Goal: Transaction & Acquisition: Purchase product/service

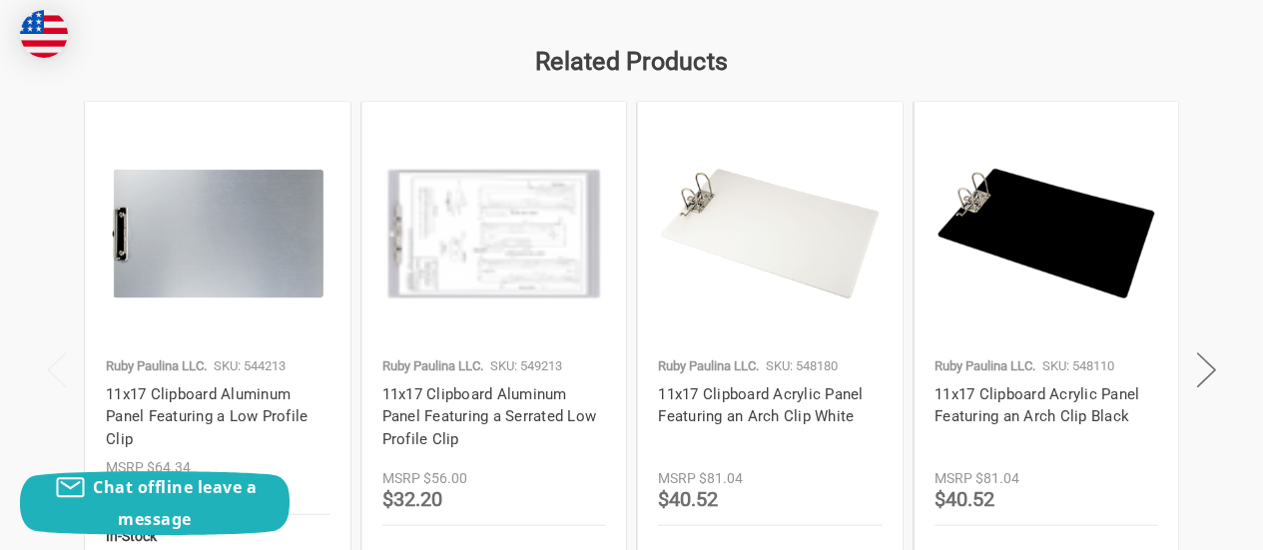
scroll to position [2074, 0]
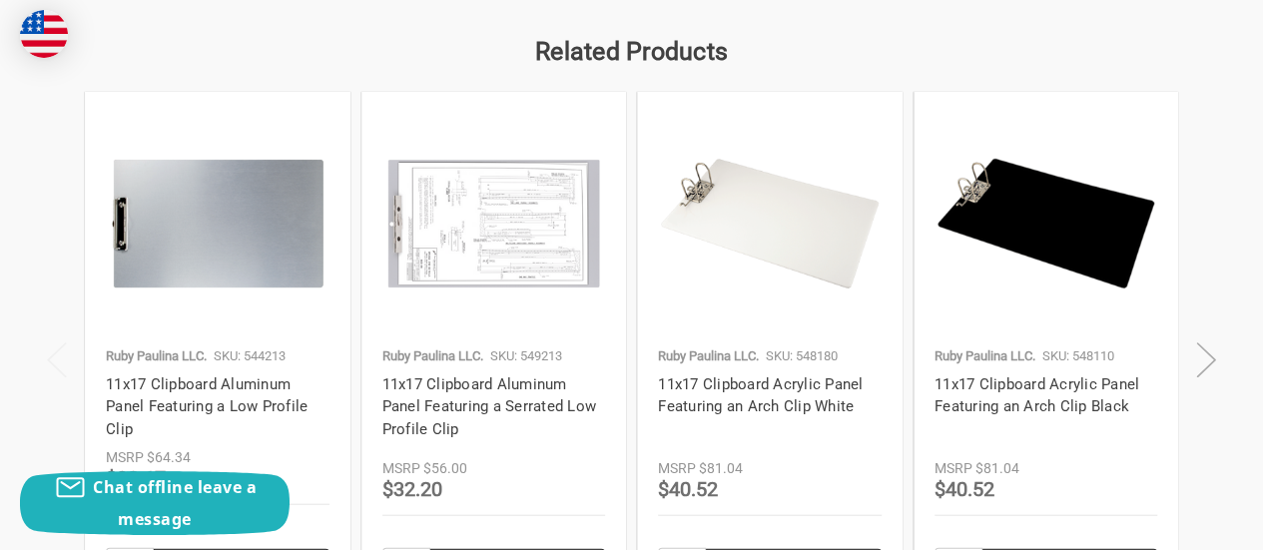
click at [1202, 356] on button "Next" at bounding box center [1206, 360] width 40 height 61
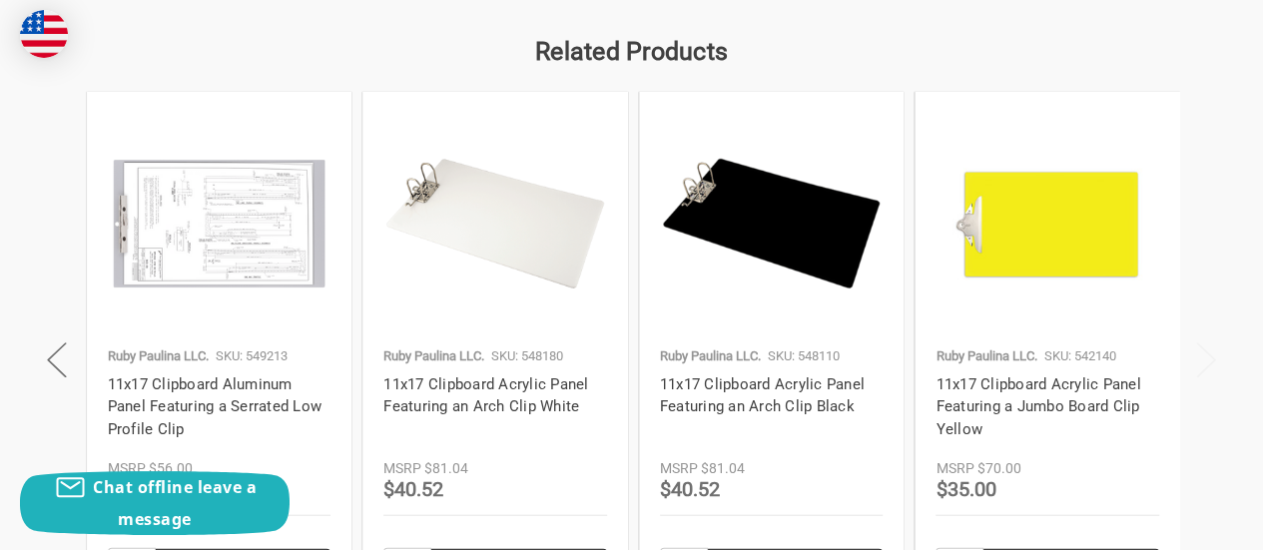
click at [1202, 356] on button "Next" at bounding box center [1206, 360] width 40 height 61
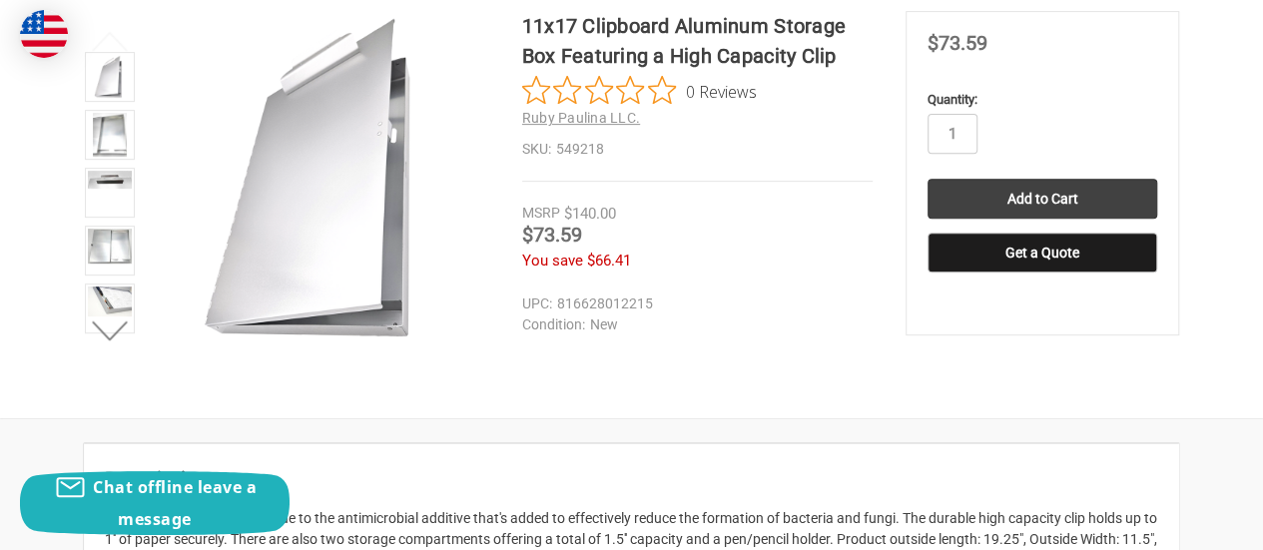
scroll to position [0, 0]
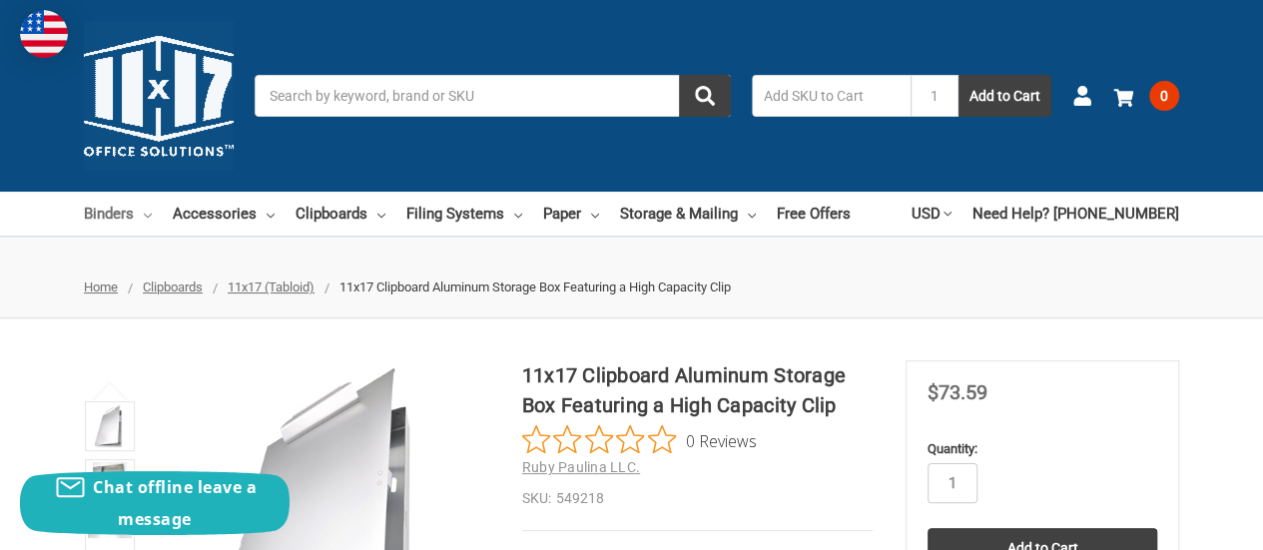
click at [122, 221] on link "Binders" at bounding box center [118, 214] width 68 height 44
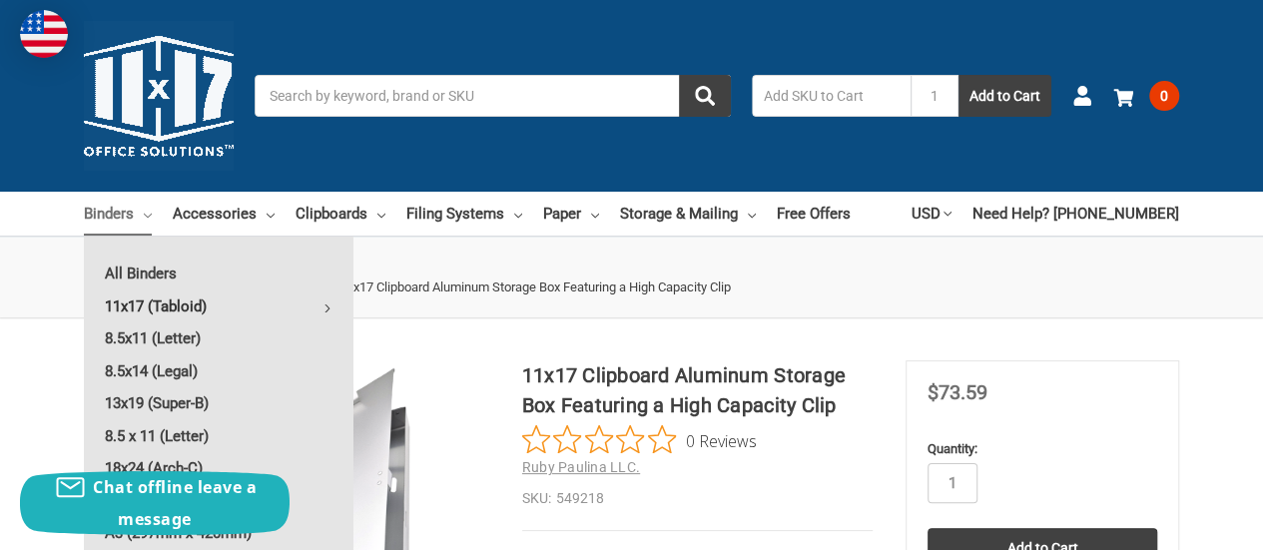
click at [134, 303] on link "11x17 (Tabloid)" at bounding box center [218, 306] width 269 height 32
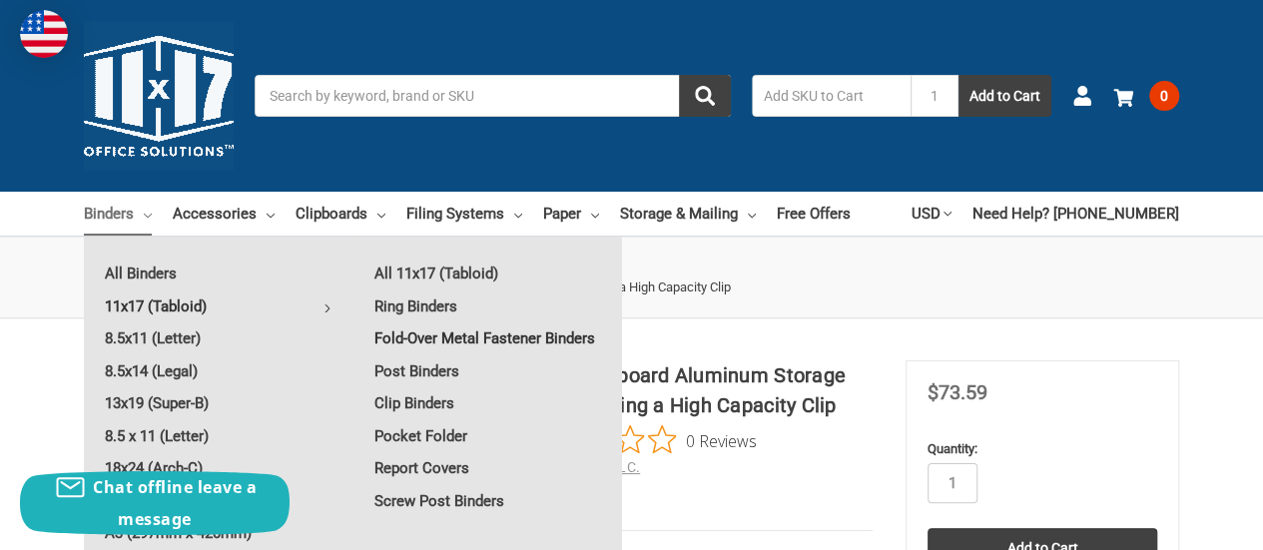
click at [431, 341] on link "Fold-Over Metal Fastener Binders" at bounding box center [487, 338] width 268 height 32
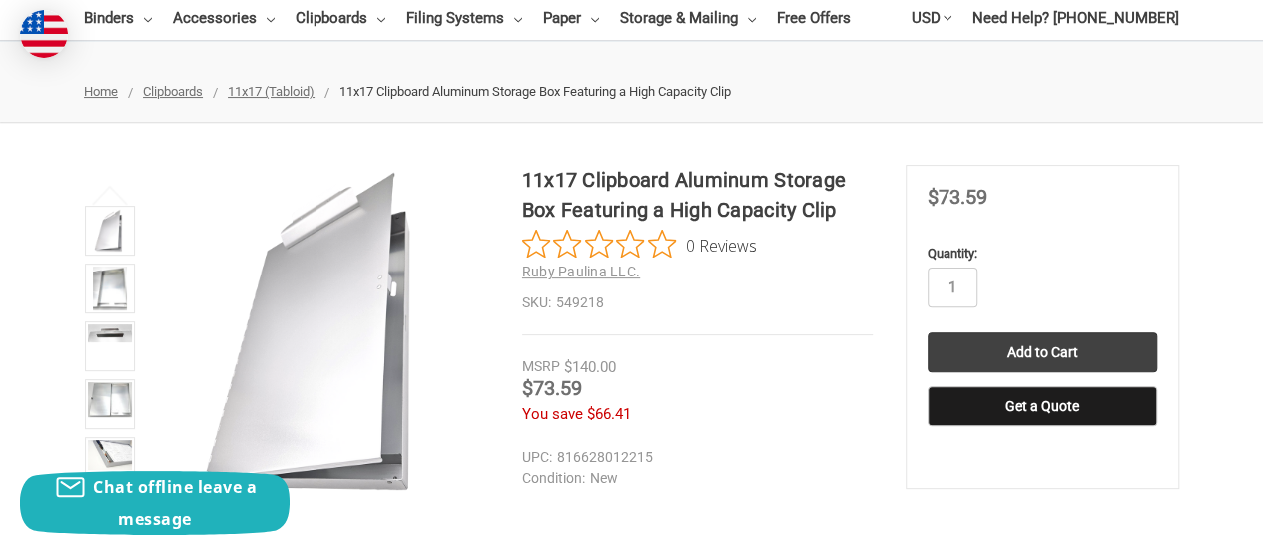
scroll to position [220, 0]
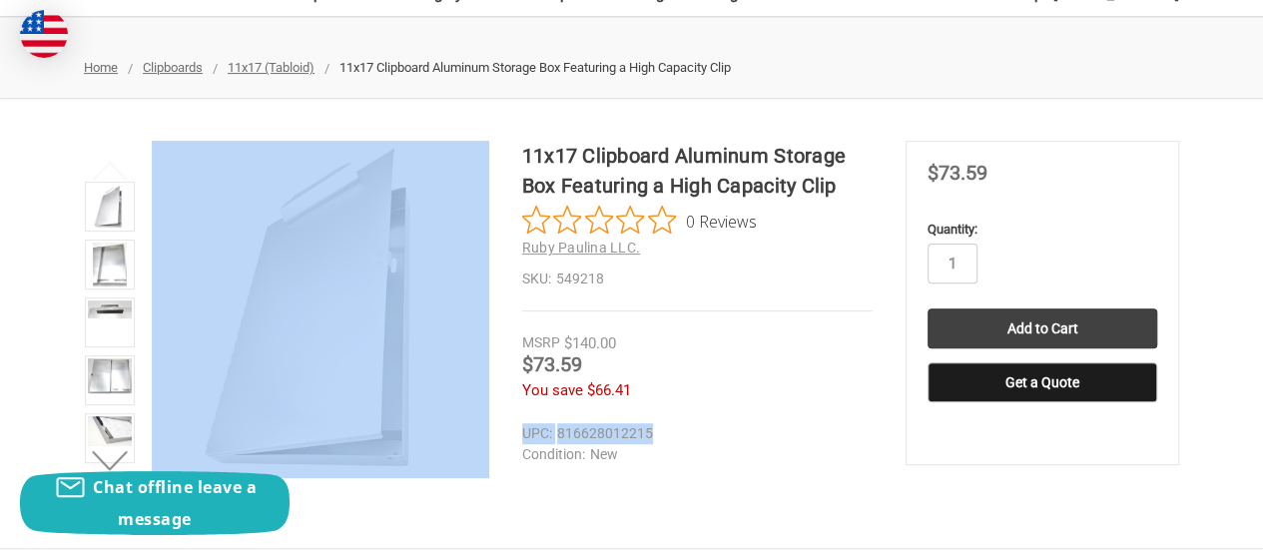
drag, startPoint x: 519, startPoint y: 432, endPoint x: 657, endPoint y: 441, distance: 138.0
click at [657, 441] on div "11x17 Clipboard Aluminum Storage Box Featuring a High Capacity Clip 0 Reviews R…" at bounding box center [631, 323] width 1263 height 365
copy div "Previous Next UPC: 816628012215"
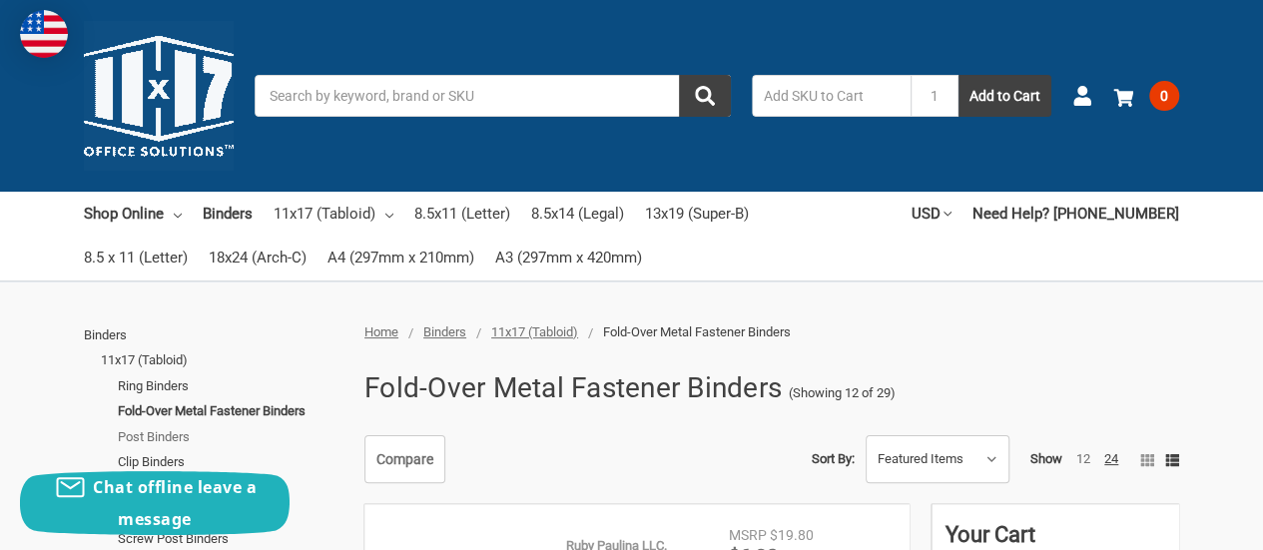
click at [160, 436] on link "Post Binders" at bounding box center [230, 437] width 225 height 26
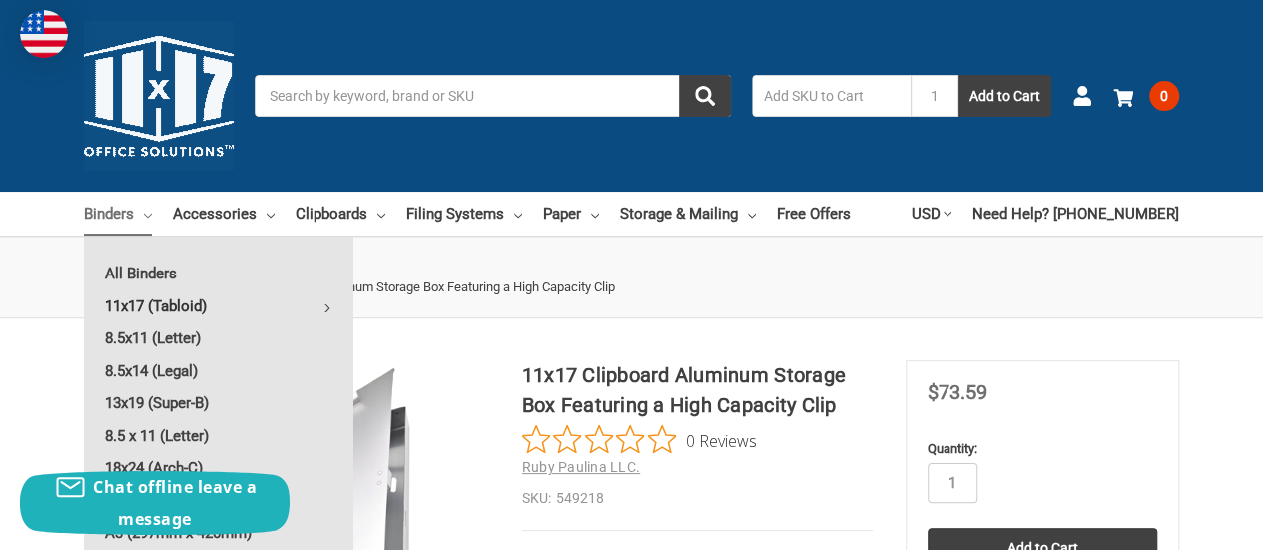
click at [325, 311] on use at bounding box center [327, 308] width 4 height 8
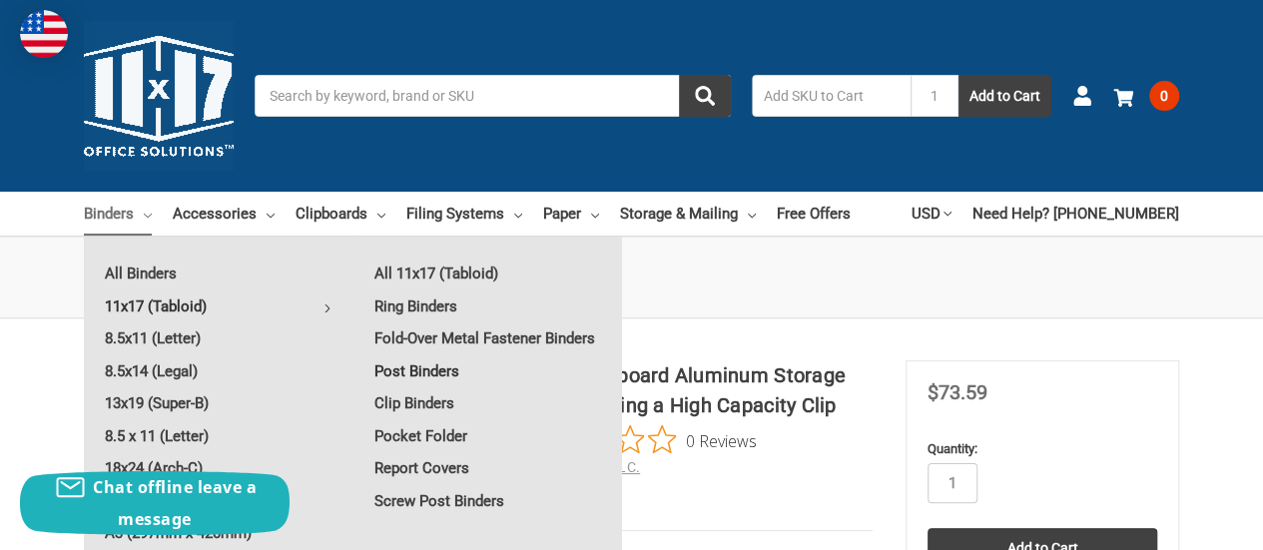
click at [431, 364] on link "Post Binders" at bounding box center [487, 371] width 268 height 32
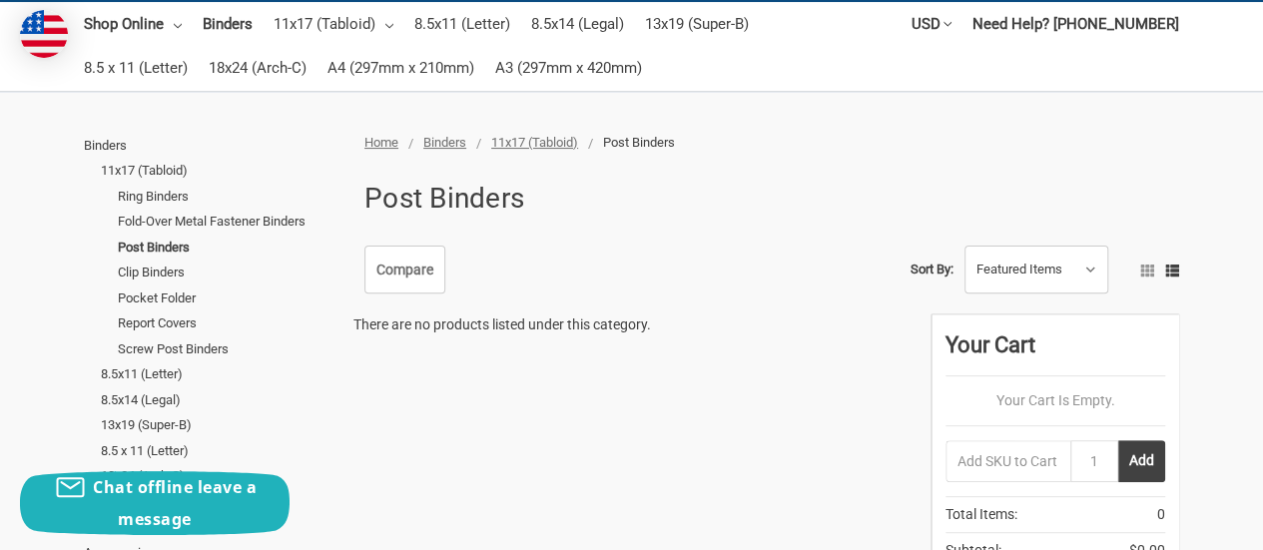
scroll to position [270, 0]
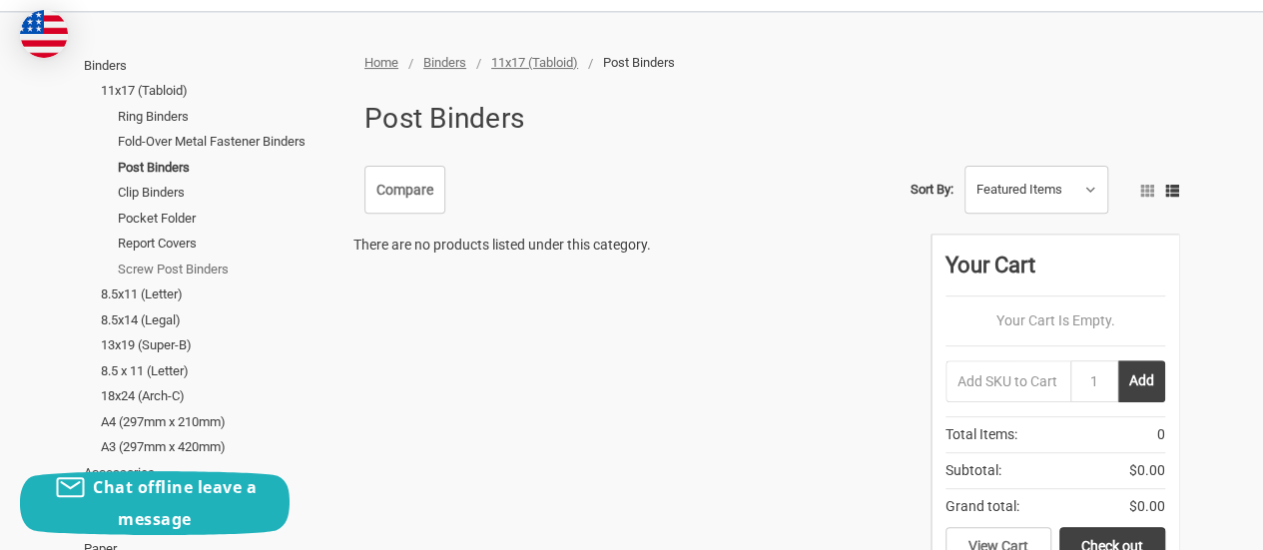
click at [151, 273] on link "Screw Post Binders" at bounding box center [230, 270] width 225 height 26
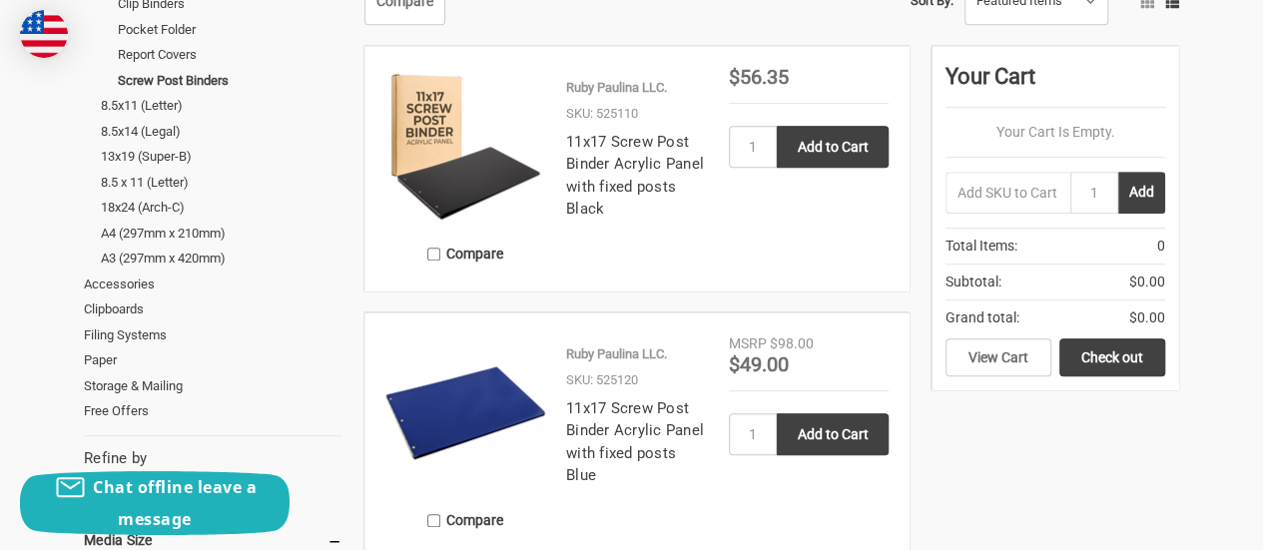
scroll to position [453, 0]
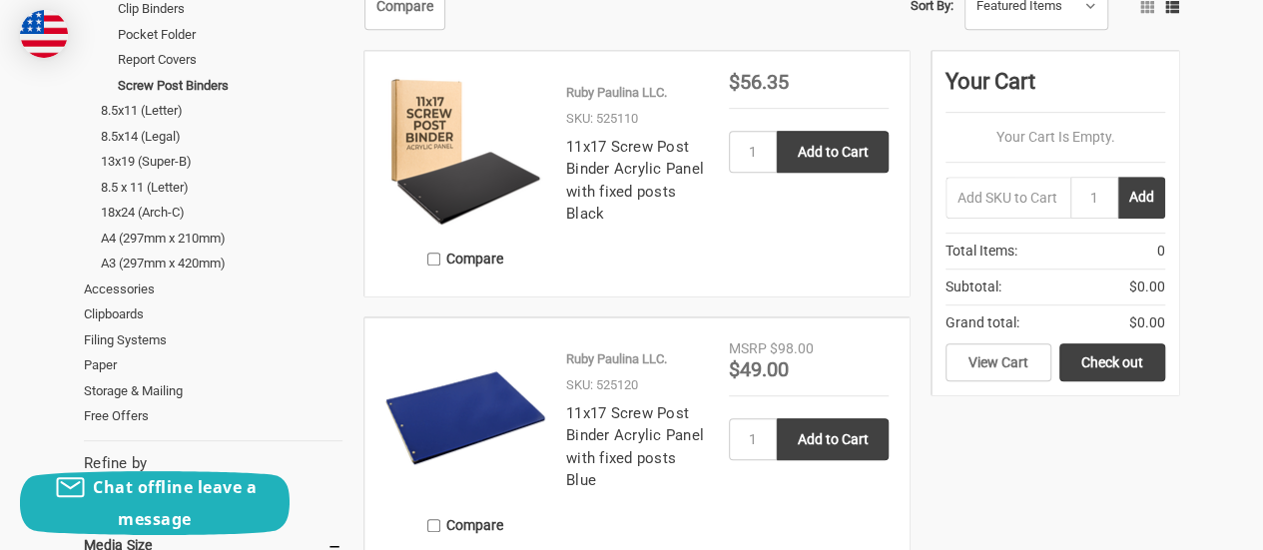
click at [480, 179] on img at bounding box center [465, 152] width 160 height 160
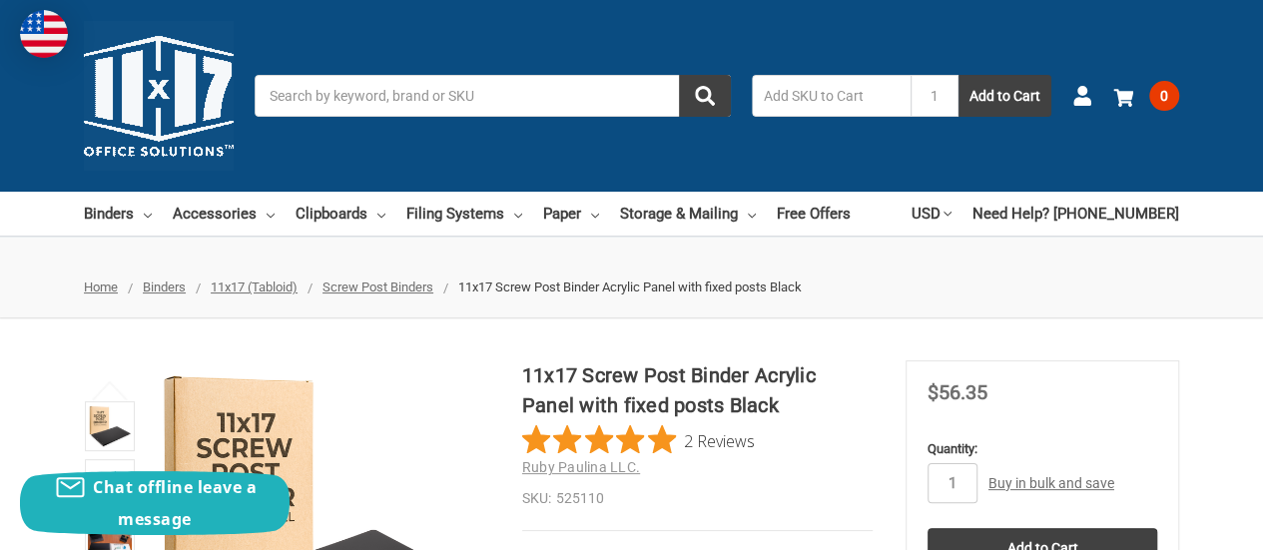
scroll to position [238, 0]
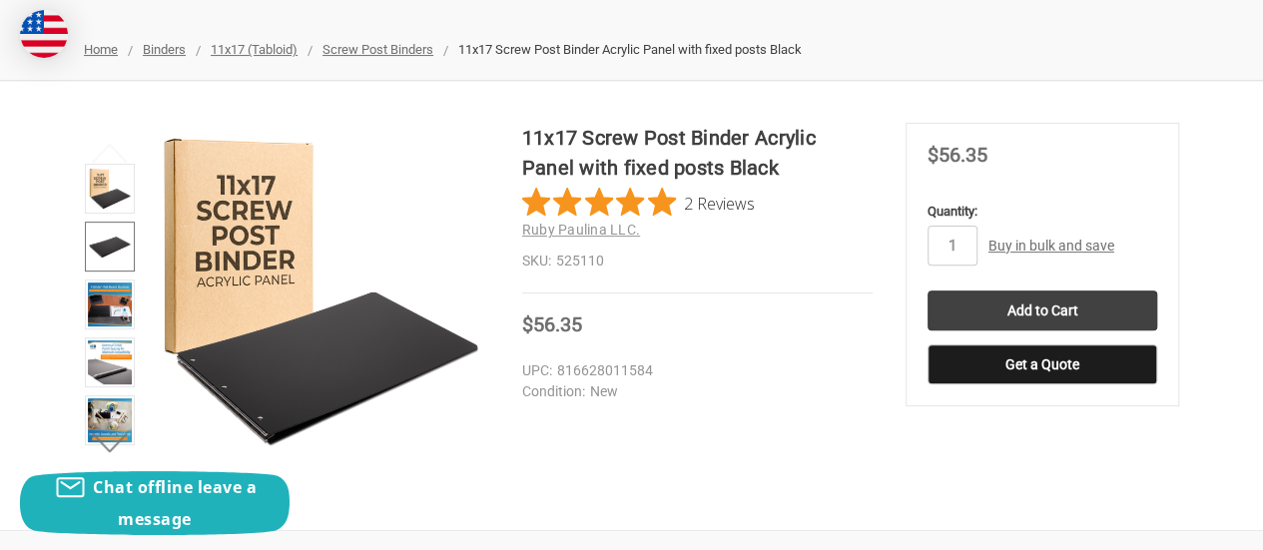
click at [111, 243] on img at bounding box center [110, 247] width 44 height 44
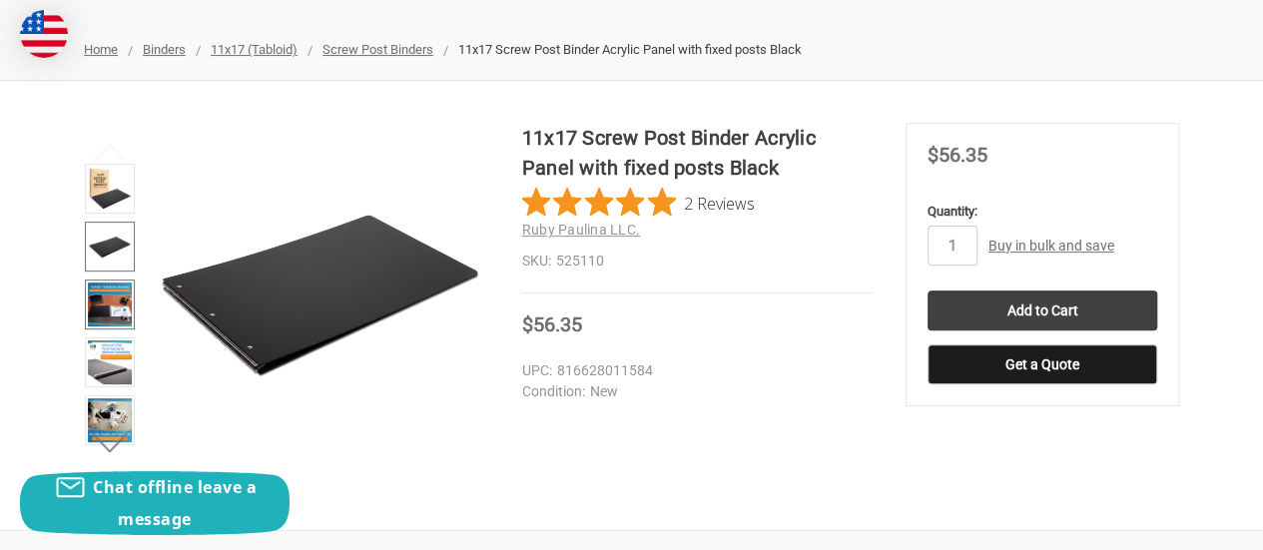
click at [106, 312] on img at bounding box center [110, 304] width 44 height 44
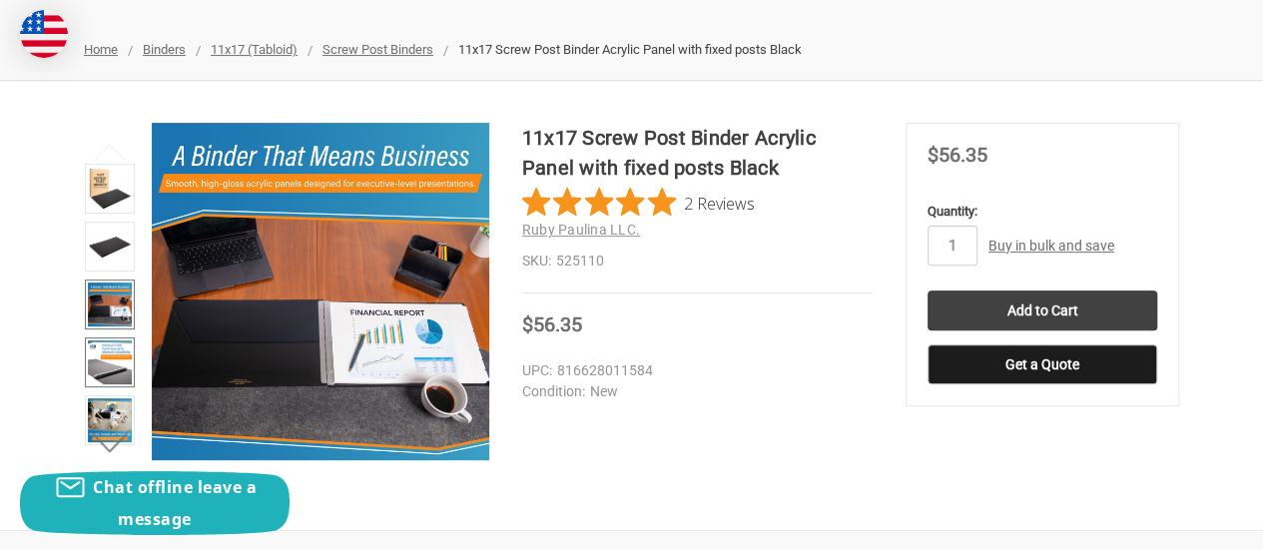
click at [112, 355] on img at bounding box center [110, 362] width 44 height 44
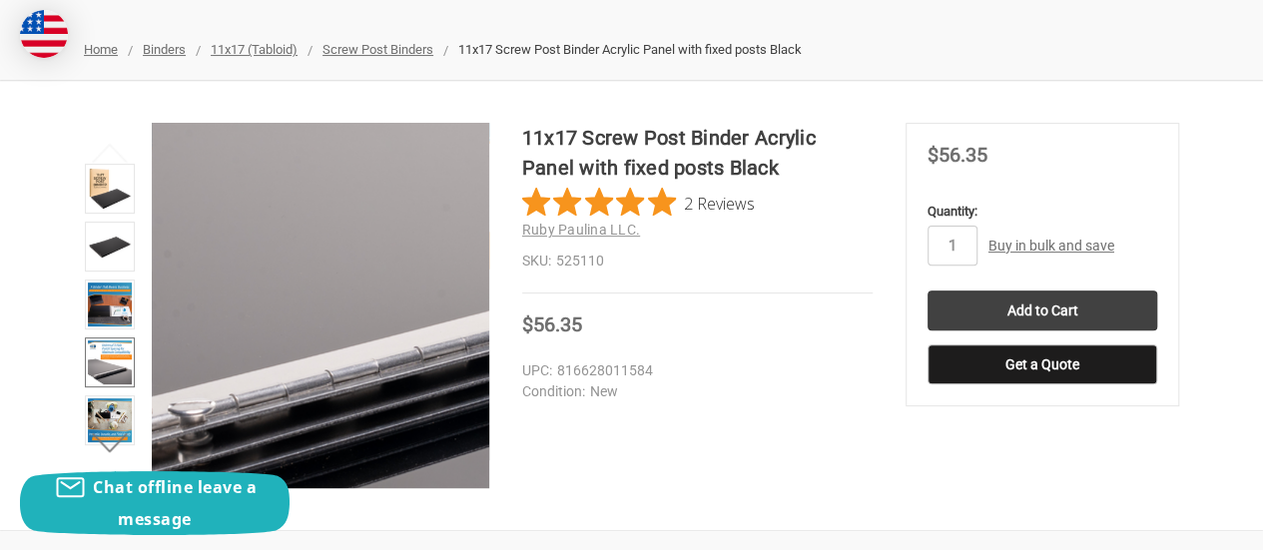
click at [263, 402] on img at bounding box center [480, 62] width 1278 height 1278
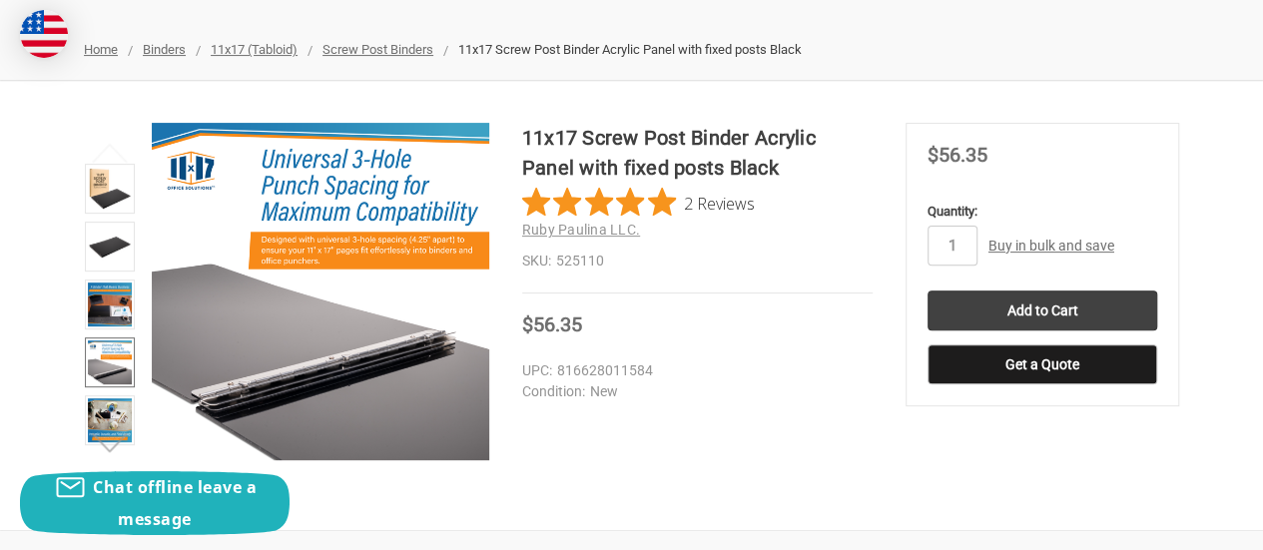
click at [116, 444] on button "Next" at bounding box center [110, 442] width 61 height 40
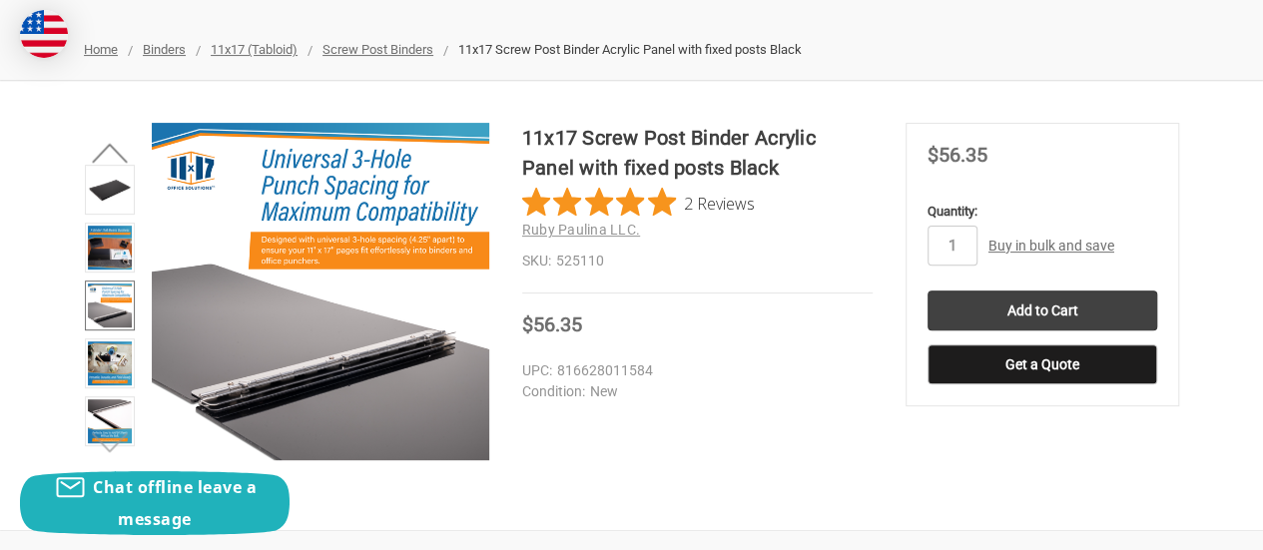
click at [116, 444] on button "Next" at bounding box center [110, 442] width 61 height 40
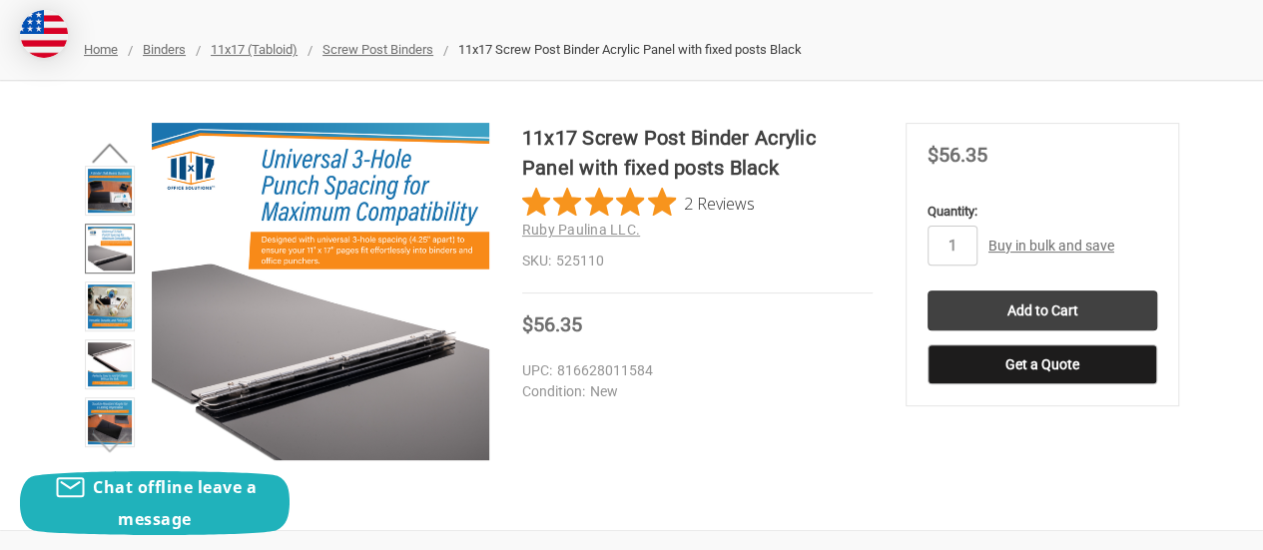
click at [116, 444] on button "Next" at bounding box center [110, 442] width 61 height 40
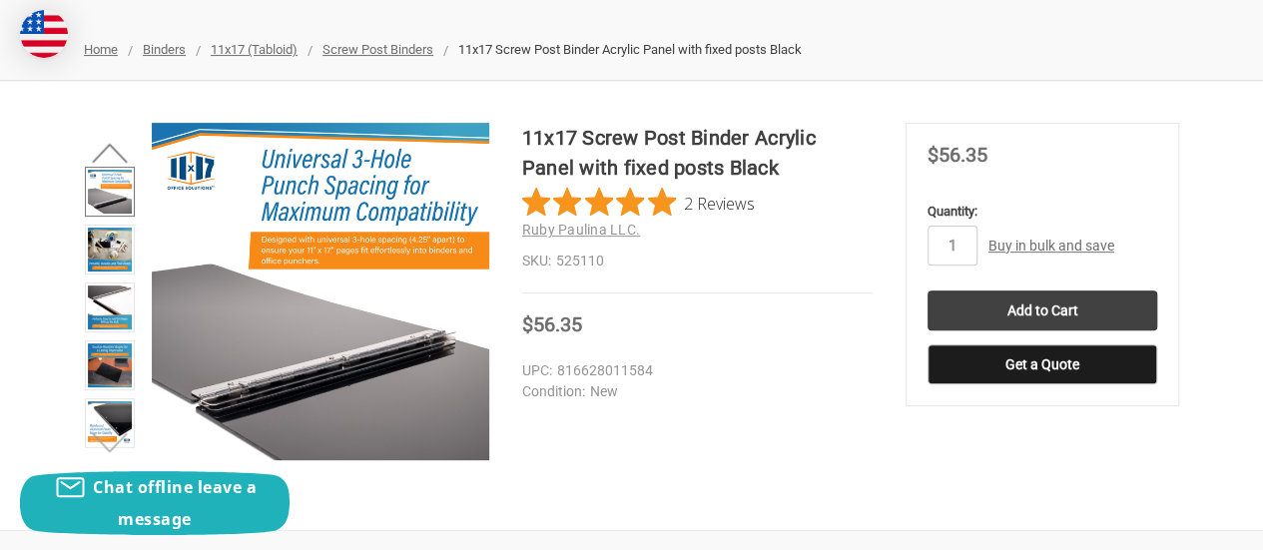
click at [116, 444] on button "Next" at bounding box center [110, 442] width 61 height 40
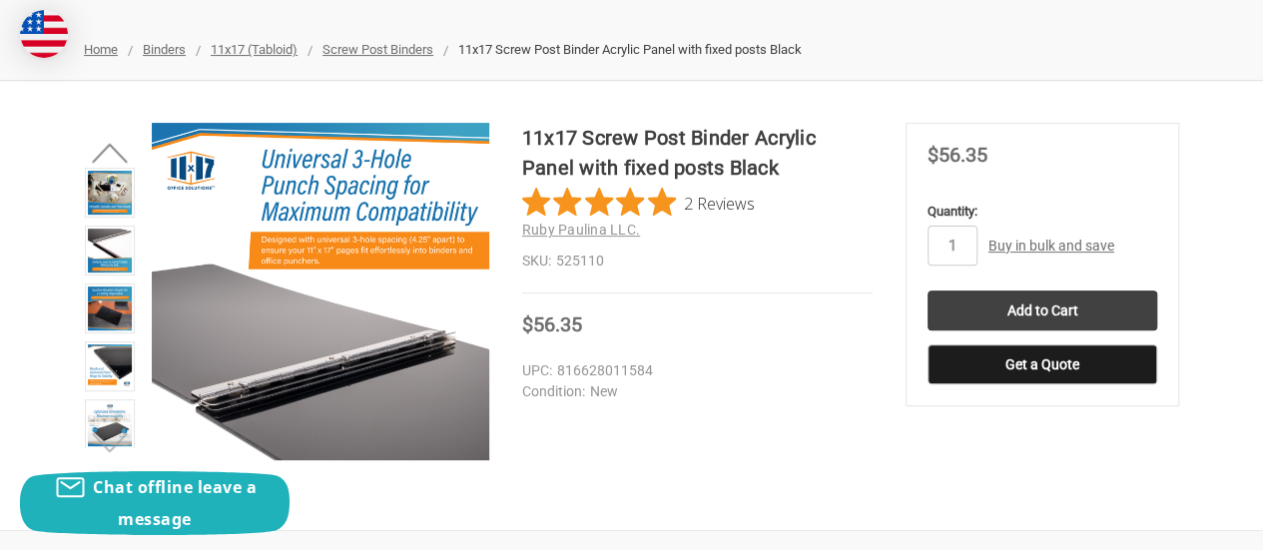
click at [116, 444] on button "Next" at bounding box center [110, 442] width 61 height 40
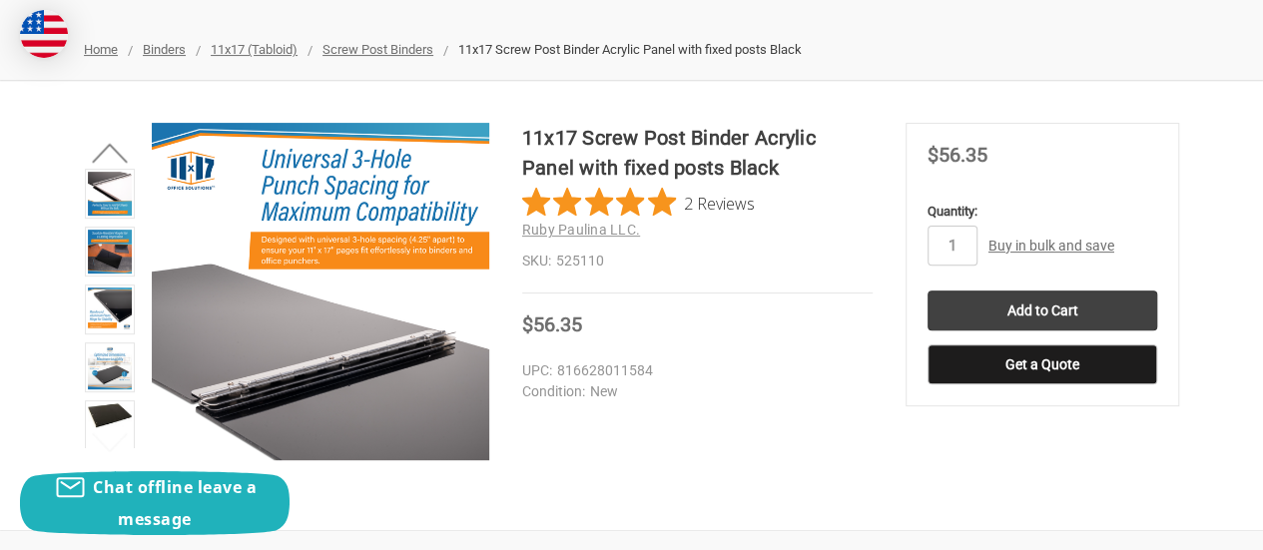
click at [116, 444] on button "Next" at bounding box center [110, 442] width 61 height 40
drag, startPoint x: 523, startPoint y: 129, endPoint x: 689, endPoint y: 111, distance: 166.7
click at [689, 111] on div "11x17 Screw Post Binder Acrylic Panel with fixed posts Black 2 Reviews Ruby Pau…" at bounding box center [631, 305] width 1263 height 449
copy h1 "11x17 Screw Post"
click at [704, 245] on div "11x17 Screw Post Binder Acrylic Panel with fixed posts Black 2 Reviews Ruby Pau…" at bounding box center [697, 208] width 350 height 171
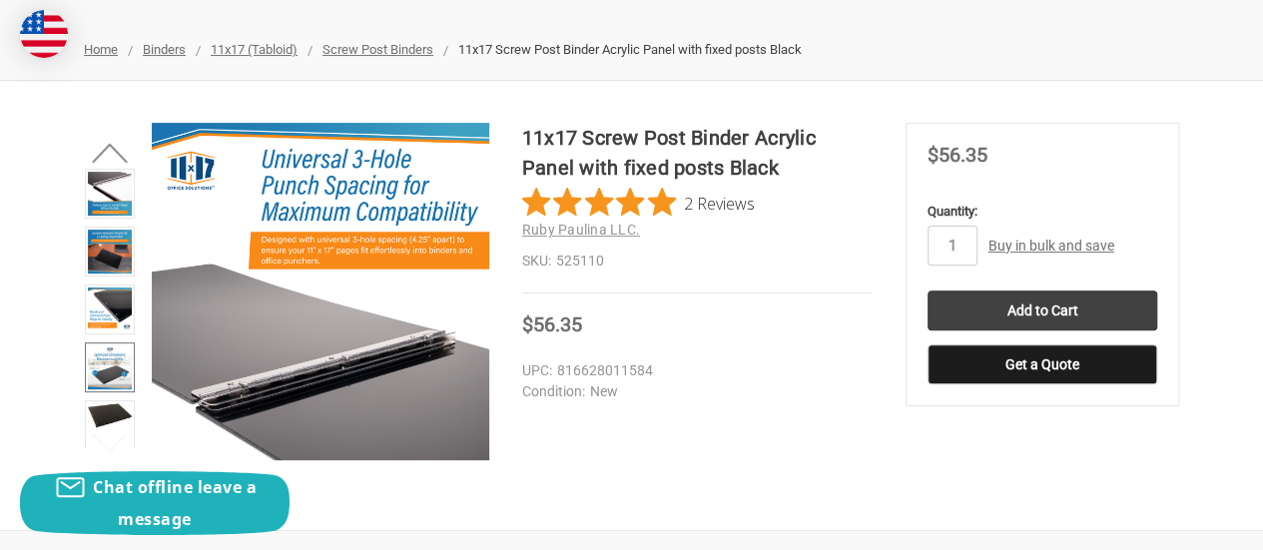
click at [104, 355] on img at bounding box center [110, 367] width 44 height 44
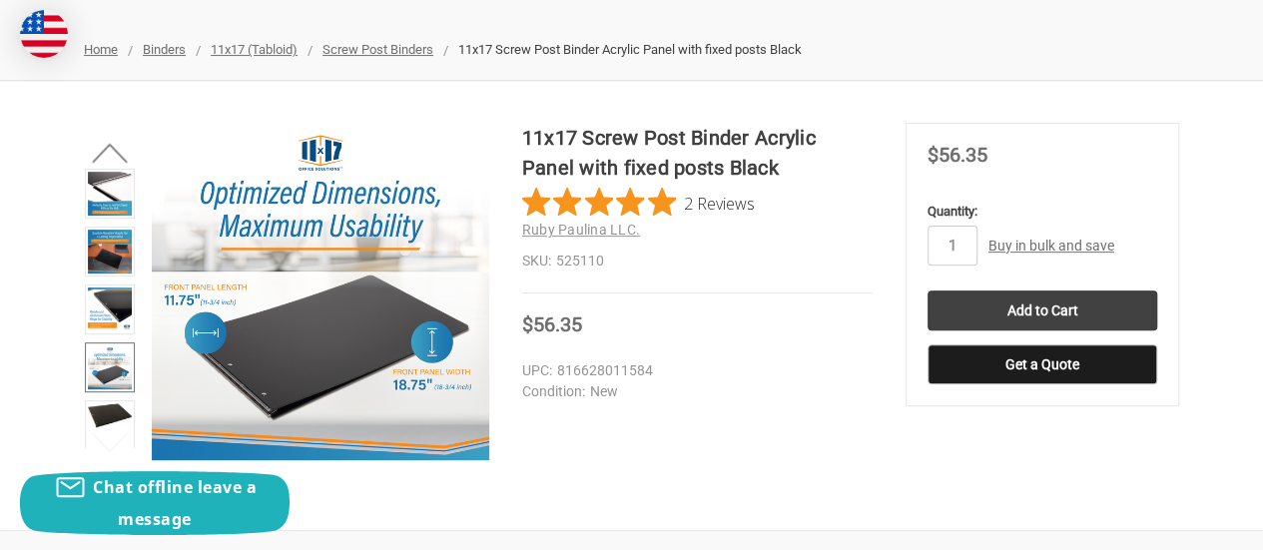
drag, startPoint x: 162, startPoint y: 304, endPoint x: 463, endPoint y: 144, distance: 341.6
click at [162, 304] on img at bounding box center [320, 291] width 337 height 337
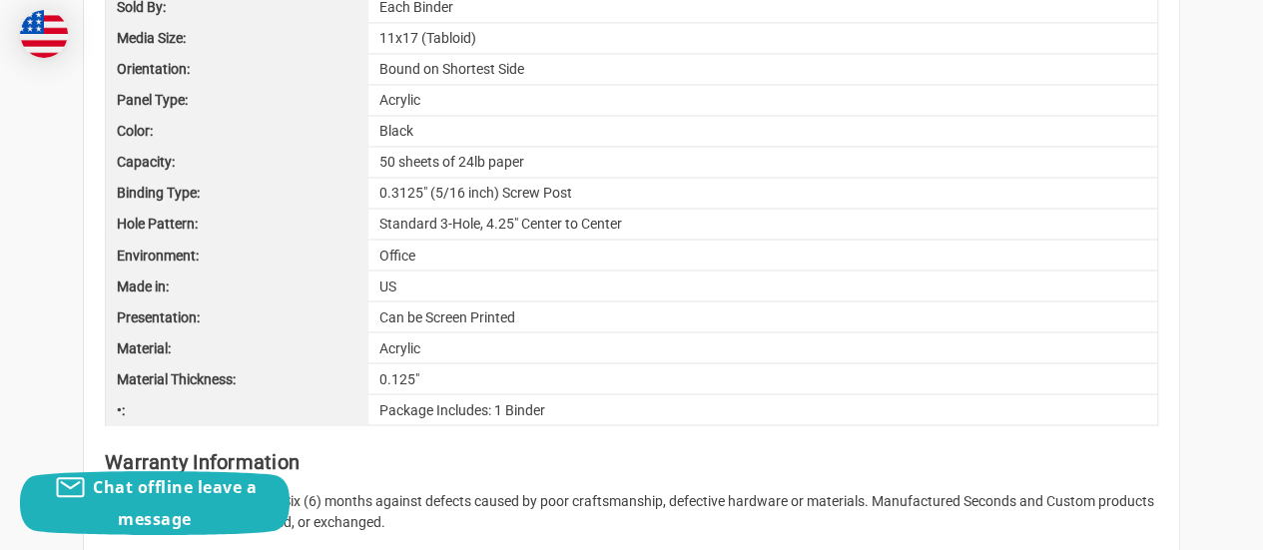
scroll to position [0, 0]
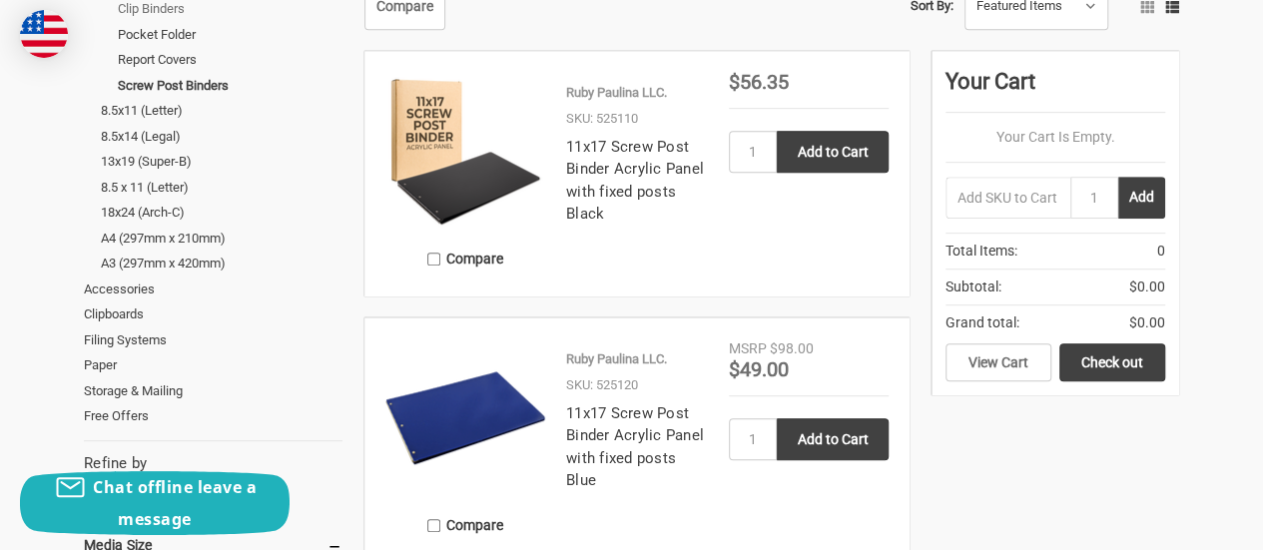
click at [163, 3] on link "Clip Binders" at bounding box center [230, 9] width 225 height 26
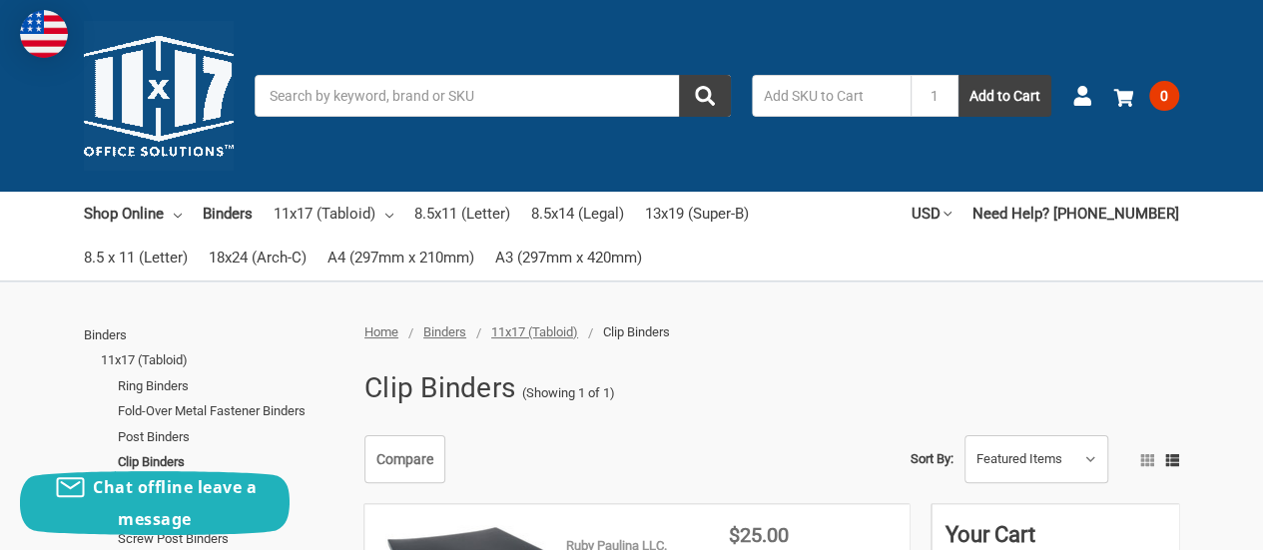
scroll to position [238, 0]
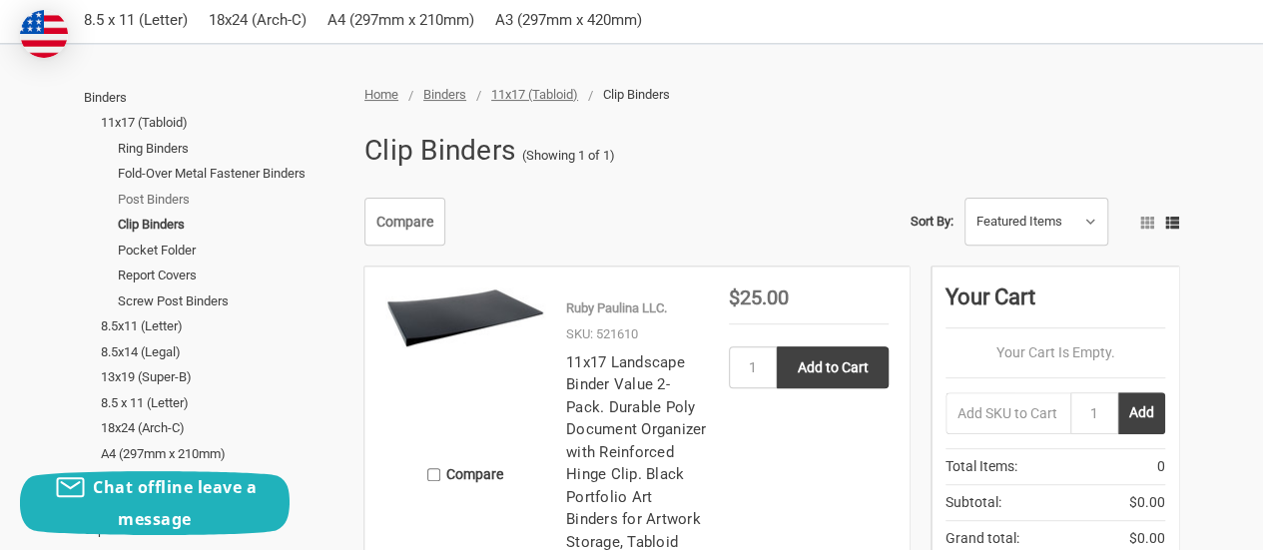
click at [174, 201] on link "Post Binders" at bounding box center [230, 200] width 225 height 26
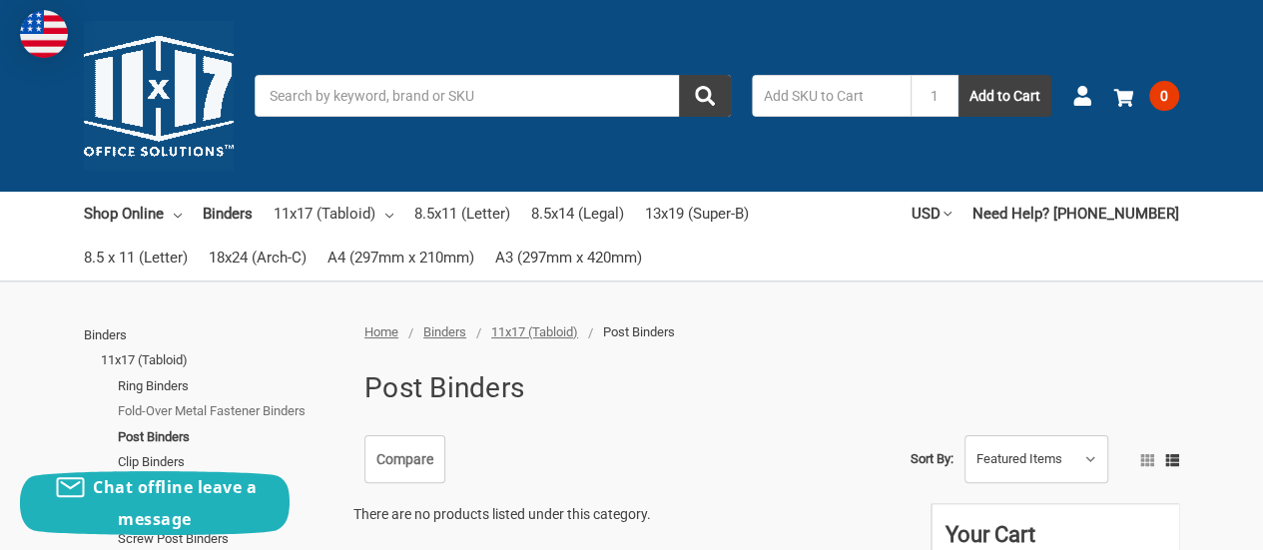
click at [180, 412] on link "Fold-Over Metal Fastener Binders" at bounding box center [230, 411] width 225 height 26
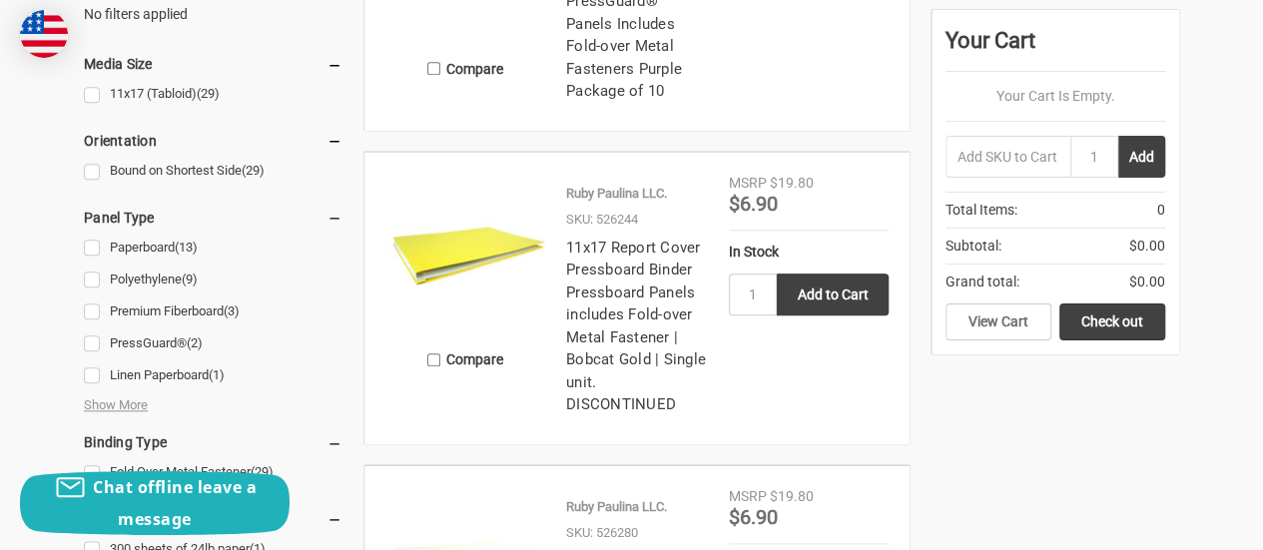
scroll to position [921, 0]
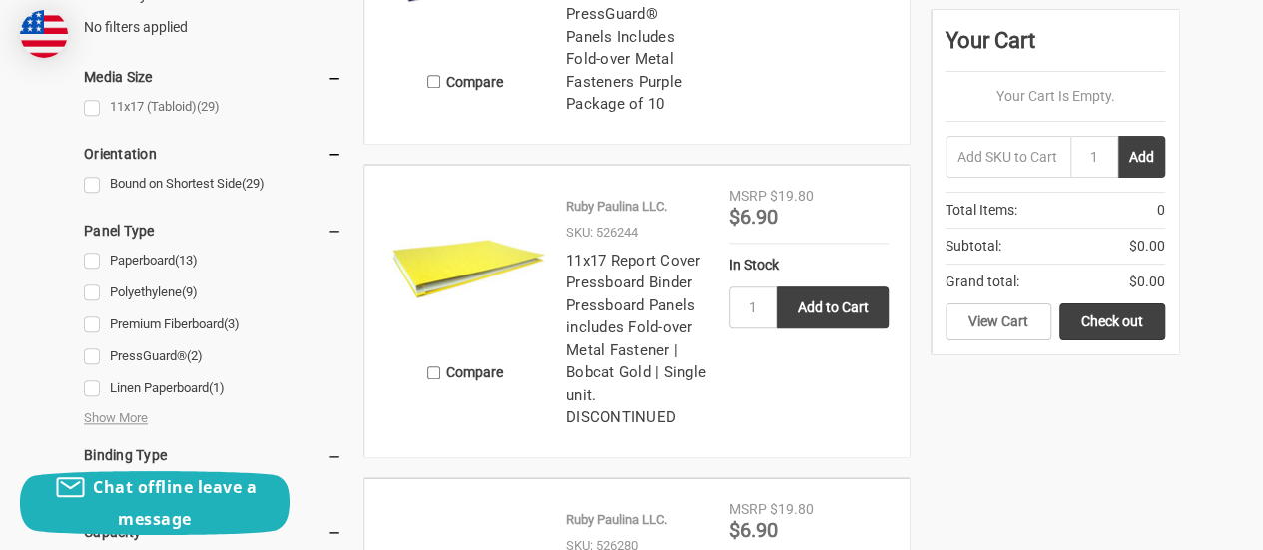
click at [127, 102] on link "11x17 (Tabloid) (29)" at bounding box center [213, 107] width 259 height 27
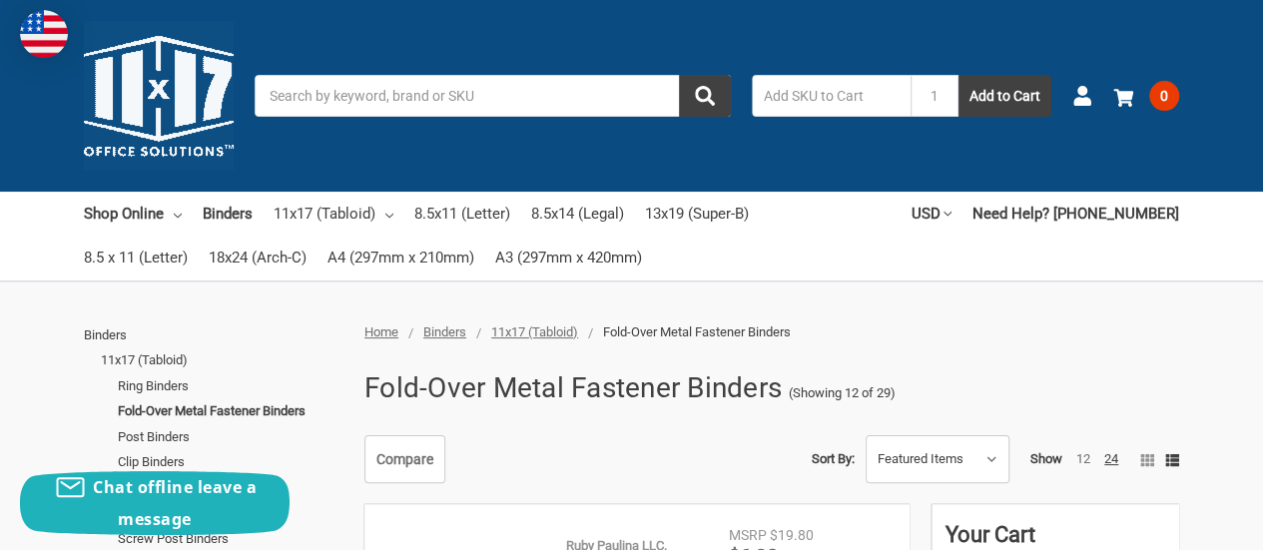
click at [1237, 318] on div at bounding box center [631, 312] width 1263 height 20
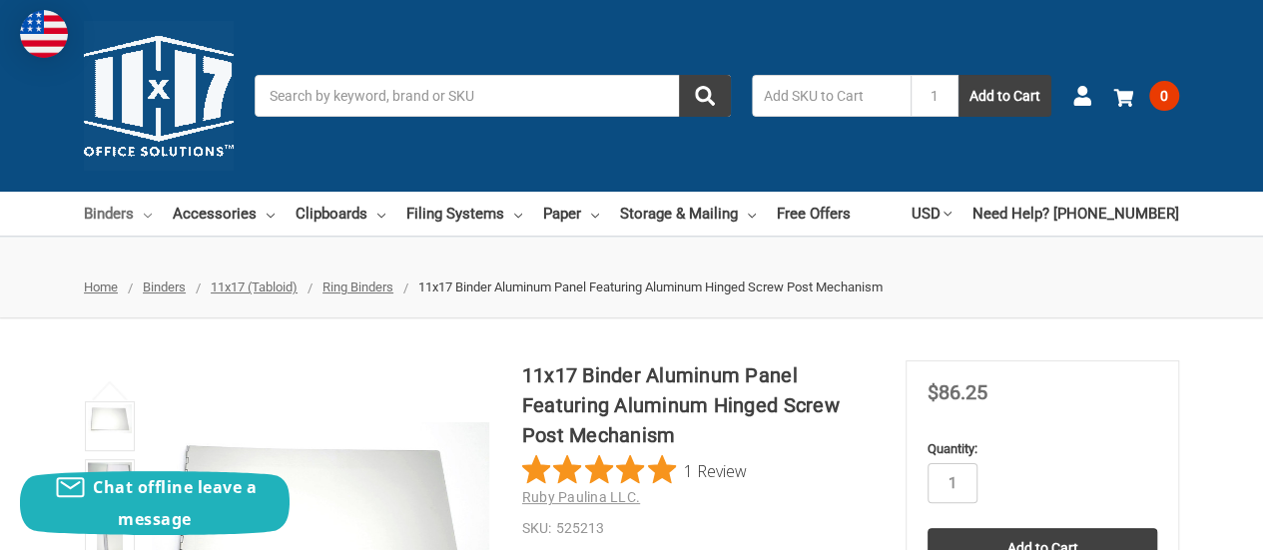
click at [121, 213] on link "Binders" at bounding box center [118, 214] width 68 height 44
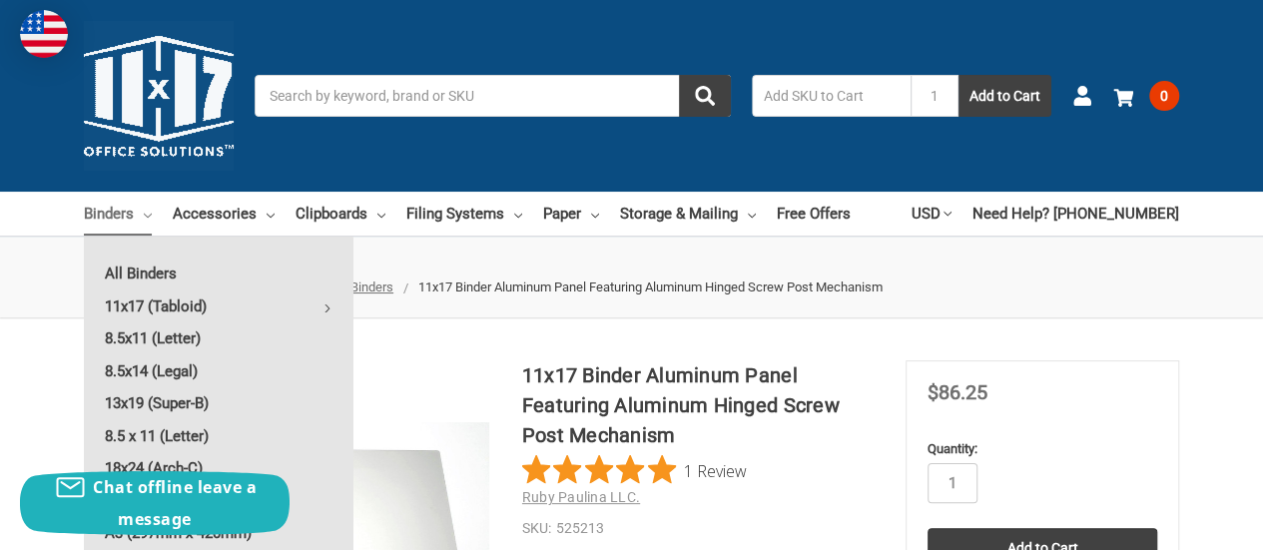
click at [116, 211] on link "Binders" at bounding box center [118, 214] width 68 height 44
